Goal: Task Accomplishment & Management: Use online tool/utility

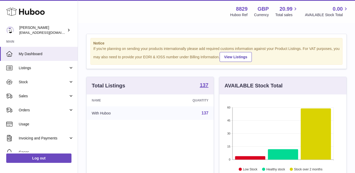
scroll to position [81, 127]
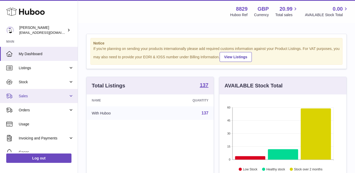
click at [33, 98] on span "Sales" at bounding box center [44, 96] width 50 height 5
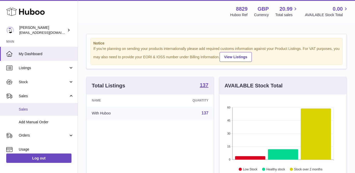
click at [33, 106] on link "Sales" at bounding box center [39, 109] width 78 height 13
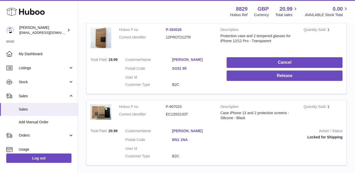
scroll to position [92, 0]
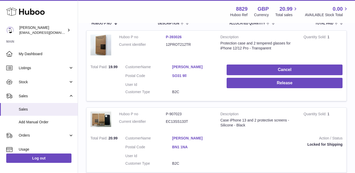
click at [182, 65] on link "[PERSON_NAME]" at bounding box center [195, 66] width 47 height 5
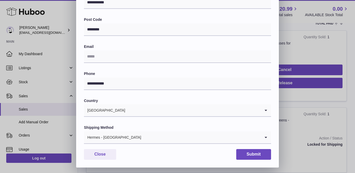
scroll to position [152, 0]
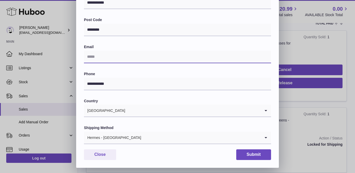
click at [103, 56] on input "text" at bounding box center [177, 57] width 187 height 12
paste input "**********"
type input "**********"
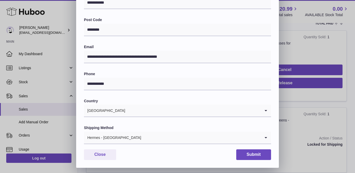
click at [141, 134] on input "Search for option" at bounding box center [200, 138] width 119 height 12
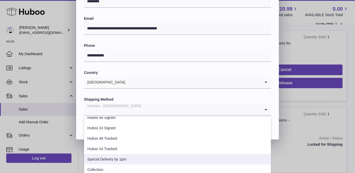
scroll to position [27, 0]
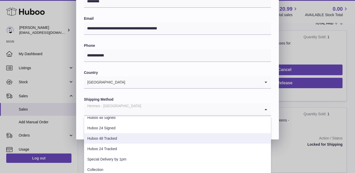
click at [122, 135] on li "Huboo 48 Tracked" at bounding box center [177, 138] width 187 height 10
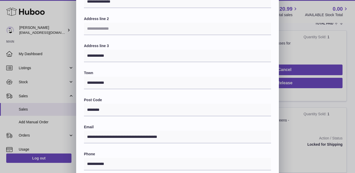
scroll to position [49, 0]
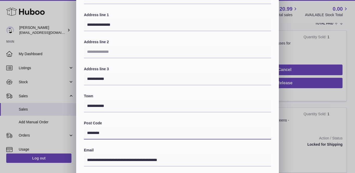
click at [108, 130] on input "********" at bounding box center [177, 133] width 187 height 12
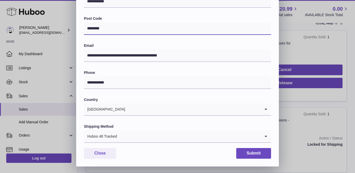
scroll to position [152, 0]
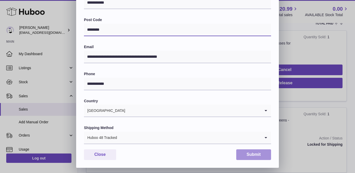
type input "********"
click at [248, 153] on button "Submit" at bounding box center [253, 154] width 35 height 11
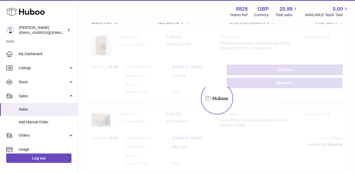
scroll to position [0, 0]
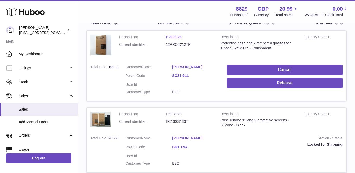
click at [183, 64] on link "Jamie Law" at bounding box center [195, 66] width 47 height 5
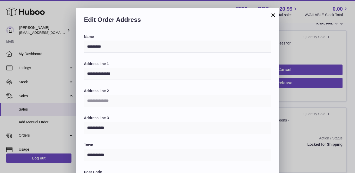
click at [272, 15] on button "×" at bounding box center [273, 15] width 6 height 6
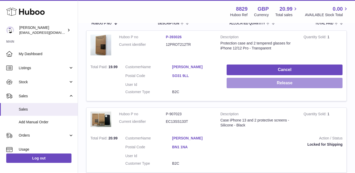
click at [270, 81] on button "Release" at bounding box center [285, 83] width 116 height 11
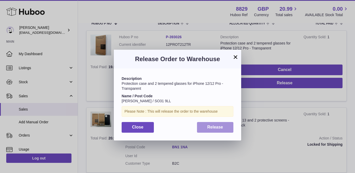
click at [219, 127] on span "Release" at bounding box center [216, 127] width 16 height 4
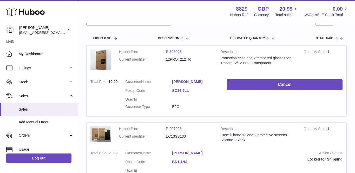
scroll to position [67, 0]
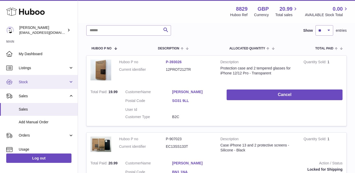
click at [19, 82] on span "Stock" at bounding box center [44, 82] width 50 height 5
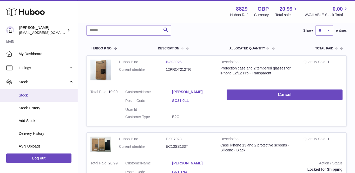
click at [32, 93] on span "Stock" at bounding box center [46, 95] width 55 height 5
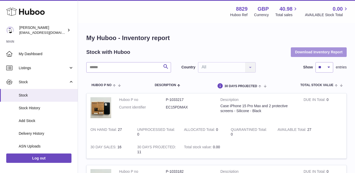
click at [307, 54] on button "Download Inventory Report" at bounding box center [319, 51] width 56 height 9
